Goal: Information Seeking & Learning: Check status

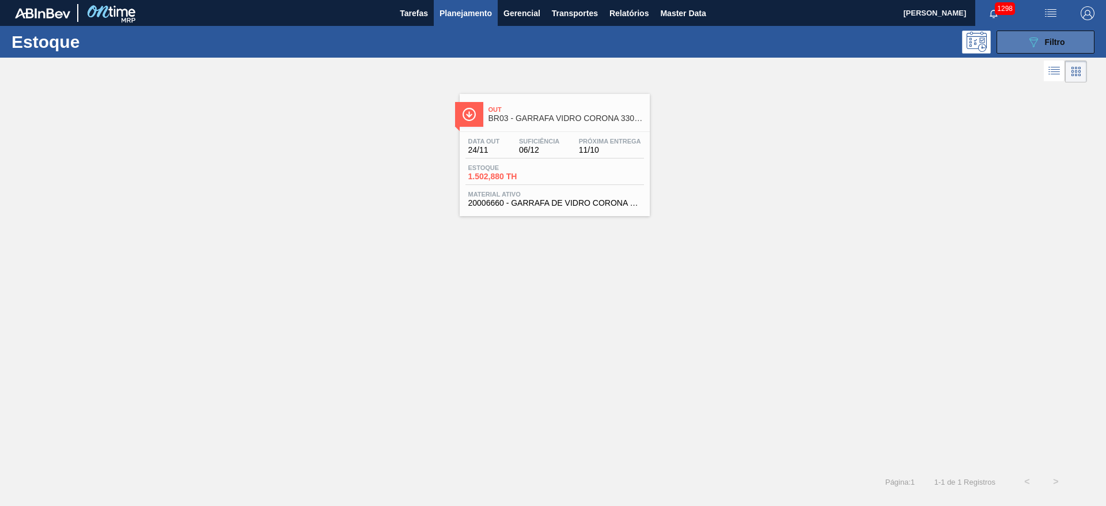
click at [736, 41] on icon "089F7B8B-B2A5-4AFE-B5C0-19BA573D28AC" at bounding box center [1033, 42] width 14 height 14
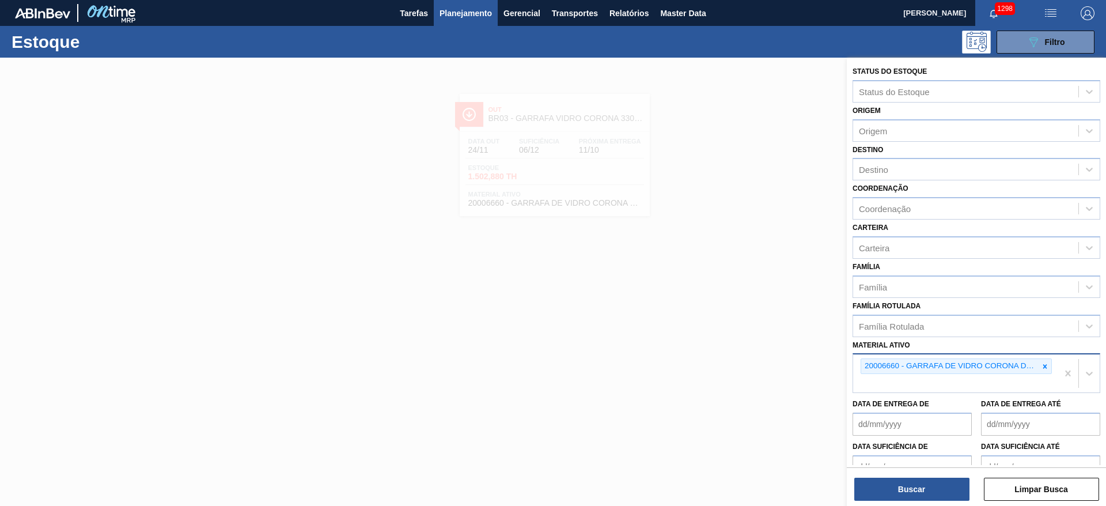
click at [736, 336] on div at bounding box center [1044, 366] width 13 height 14
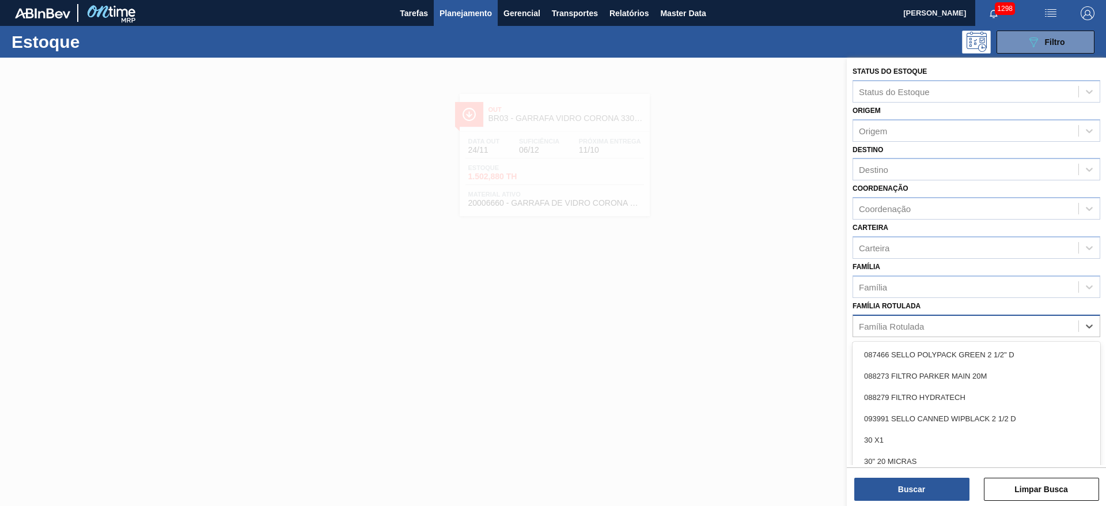
click at [736, 327] on div "Família Rotulada" at bounding box center [891, 326] width 65 height 10
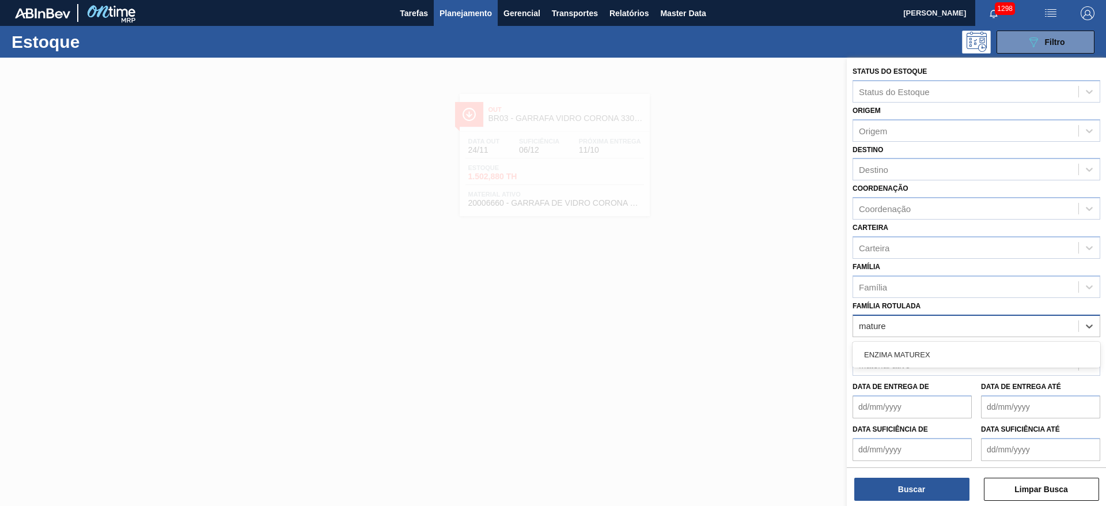
type Rotulada "maturex"
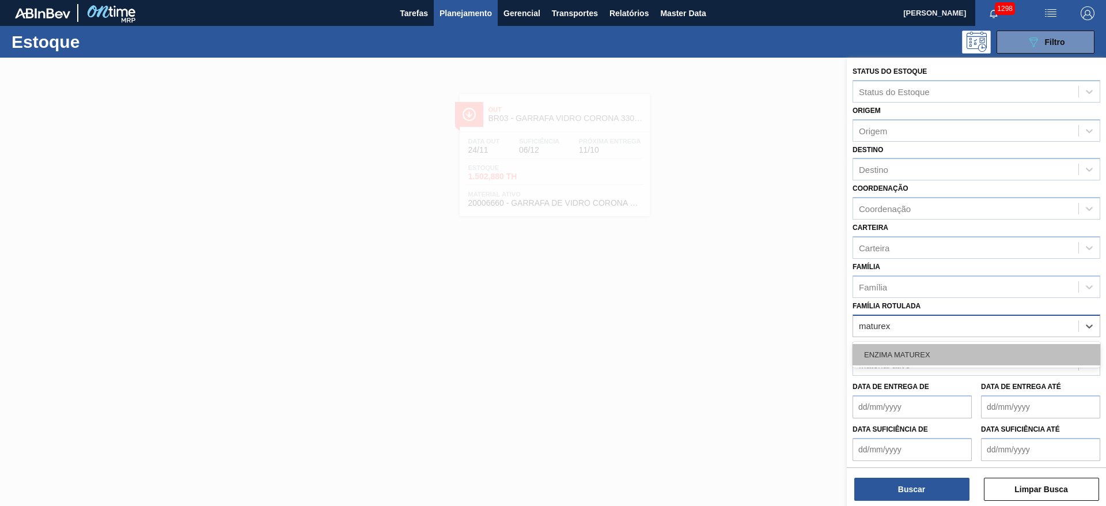
click at [736, 336] on div "ENZIMA MATUREX" at bounding box center [976, 354] width 248 height 21
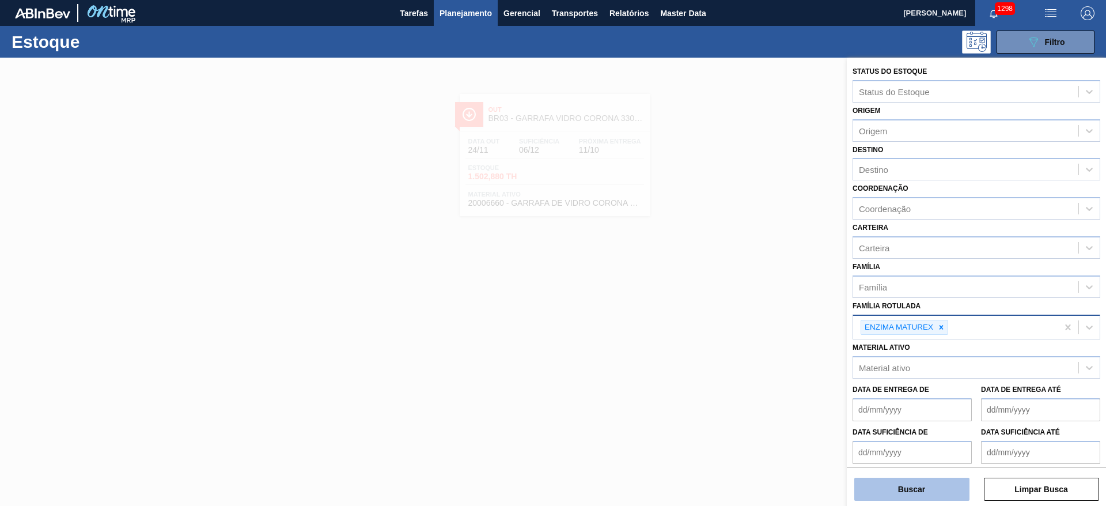
click at [736, 336] on button "Buscar" at bounding box center [911, 488] width 115 height 23
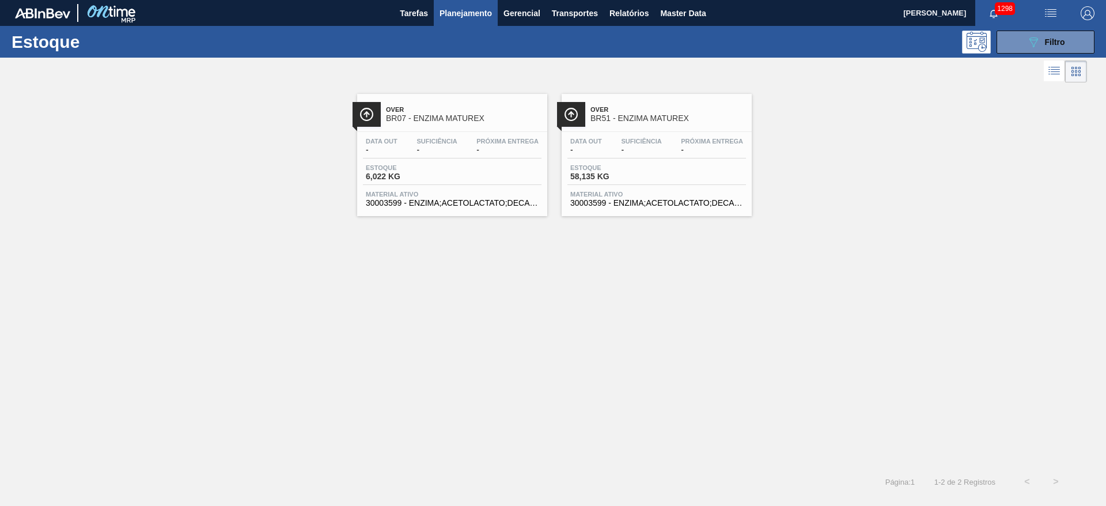
click at [602, 165] on span "Estoque" at bounding box center [610, 167] width 81 height 7
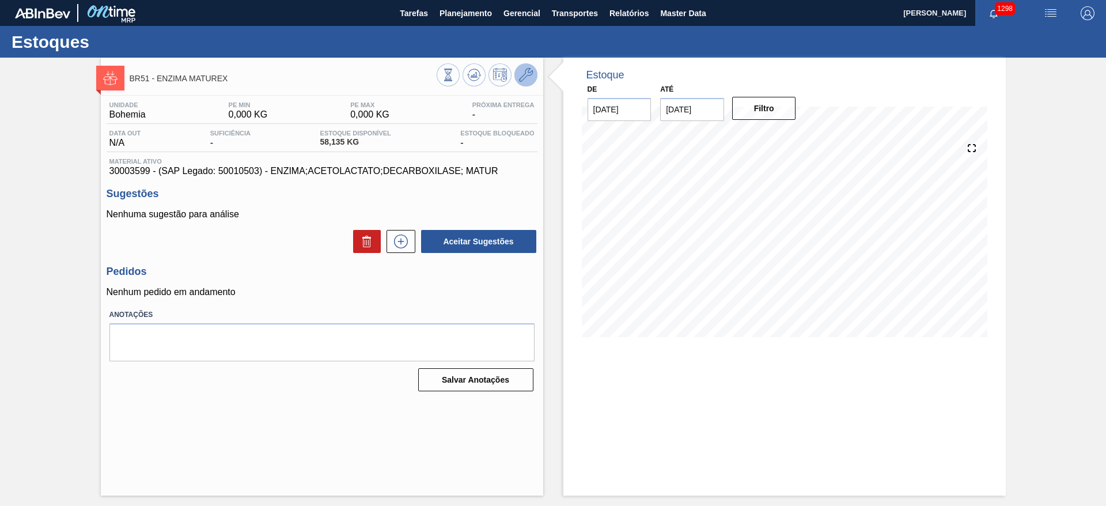
click at [526, 76] on icon at bounding box center [526, 75] width 14 height 14
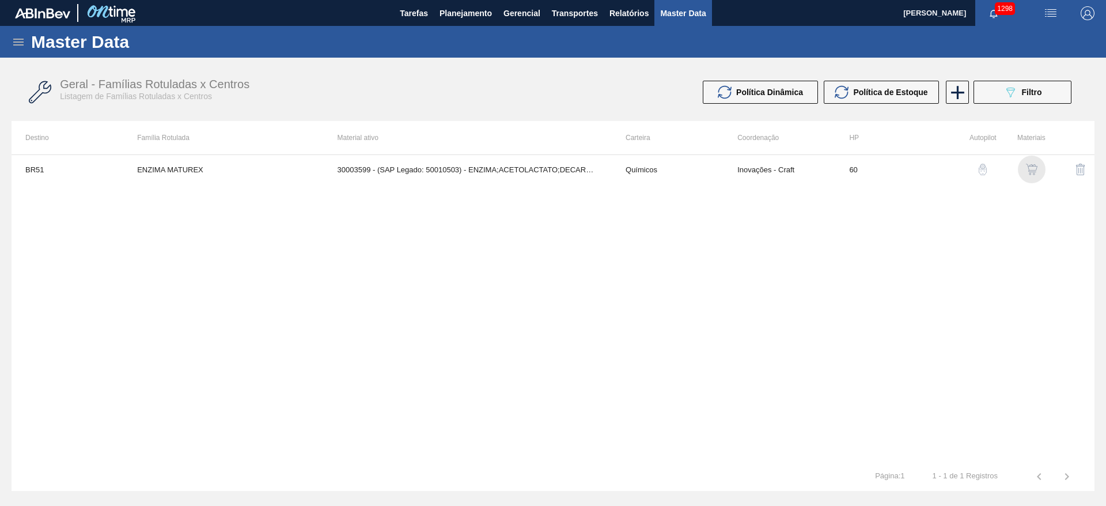
click at [736, 165] on img "button" at bounding box center [1032, 170] width 12 height 12
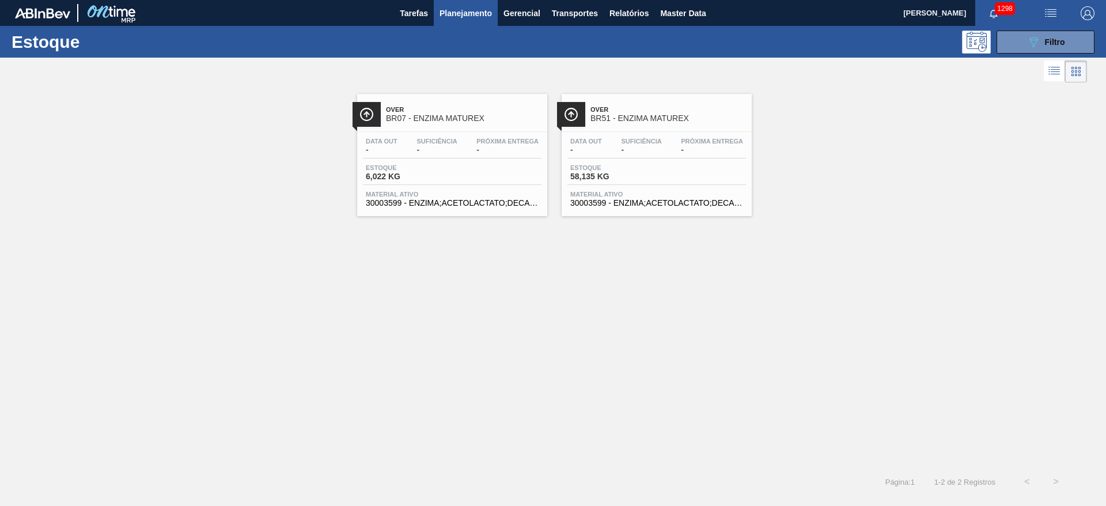
click at [429, 162] on div "Data out - Suficiência - Próxima Entrega - Estoque 6,022 KG Material ativo 3000…" at bounding box center [452, 171] width 190 height 78
